Goal: Book appointment/travel/reservation

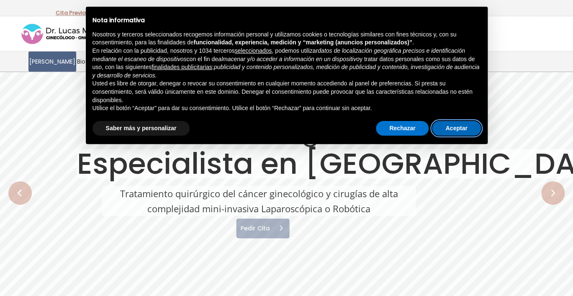
click at [459, 130] on button "Aceptar" at bounding box center [456, 128] width 49 height 15
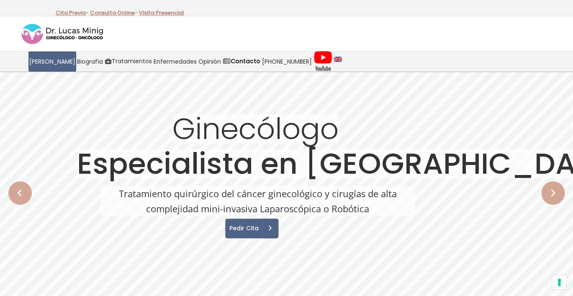
scroll to position [51, 0]
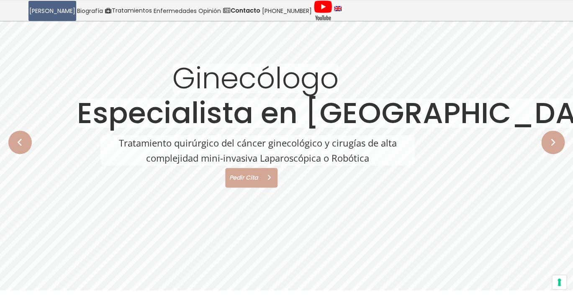
click at [246, 178] on span "Pedir Cita" at bounding box center [242, 177] width 34 height 6
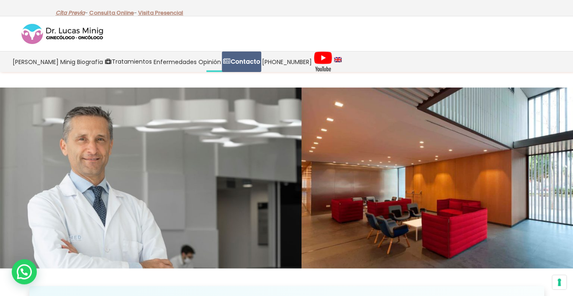
click at [72, 13] on link "Cita Previa" at bounding box center [70, 13] width 29 height 8
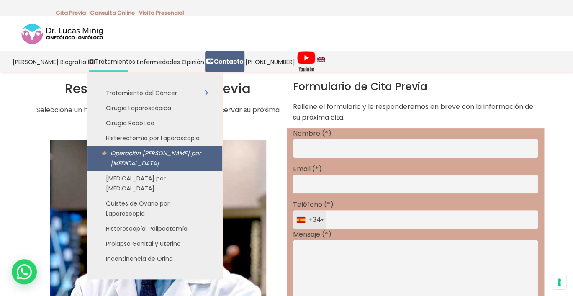
click at [146, 155] on span "Operación [PERSON_NAME] por [MEDICAL_DATA]" at bounding box center [155, 158] width 90 height 18
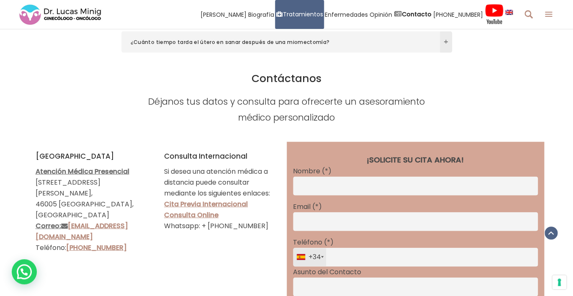
scroll to position [2921, 0]
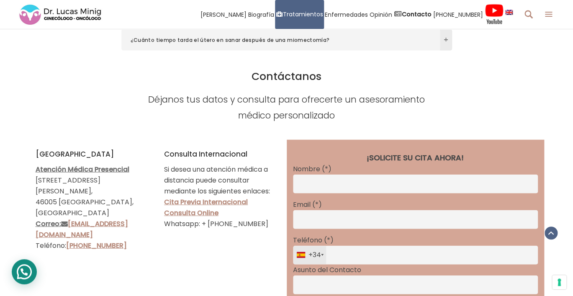
click at [22, 275] on div at bounding box center [24, 271] width 25 height 25
